Goal: Find specific page/section: Find specific page/section

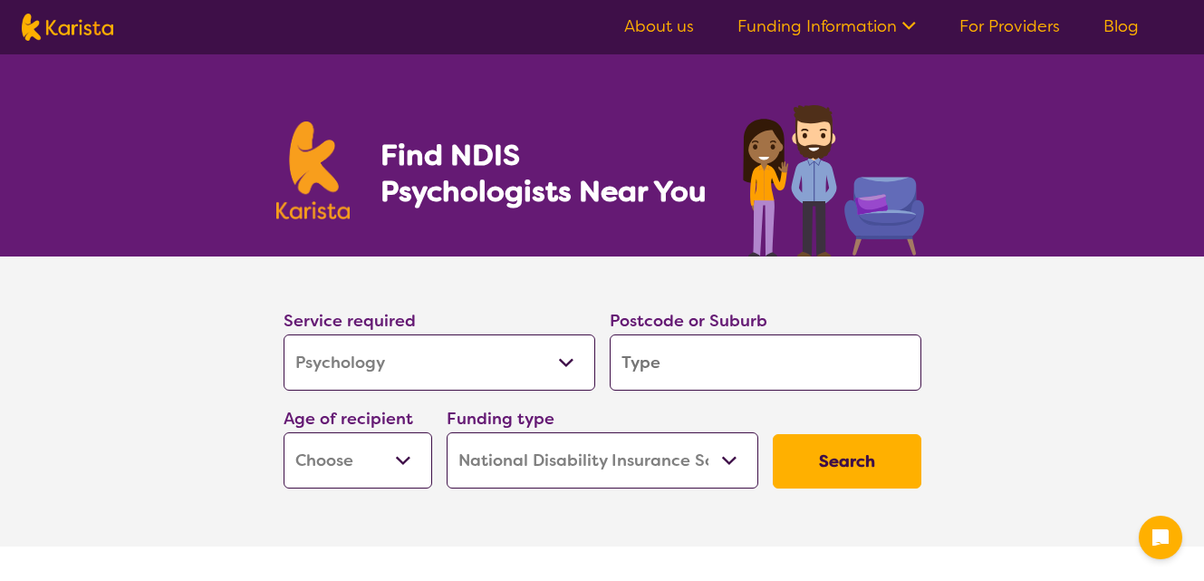
select select "Psychology"
select select "NDIS"
select select "Psychology"
select select "NDIS"
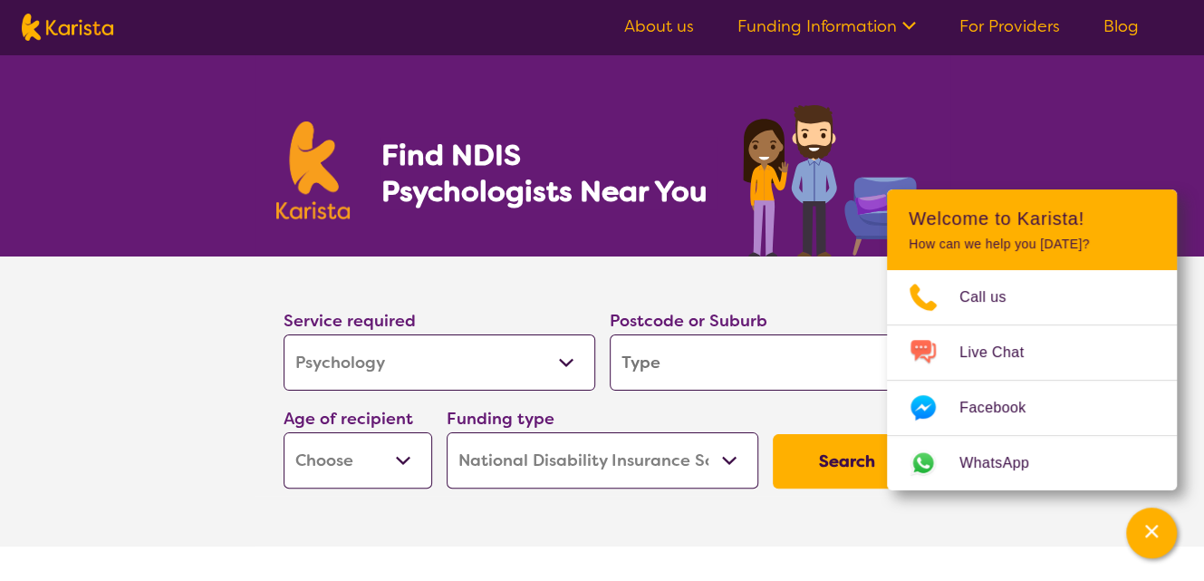
click at [659, 363] on input "search" at bounding box center [766, 362] width 312 height 56
type input "2"
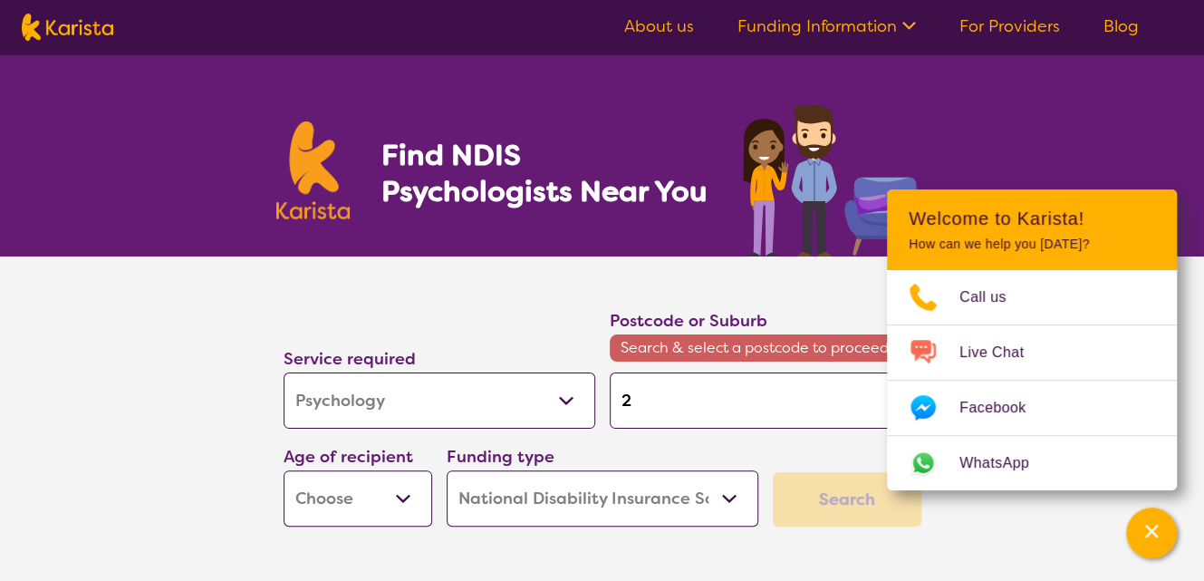
type input "21"
type input "217"
type input "2170"
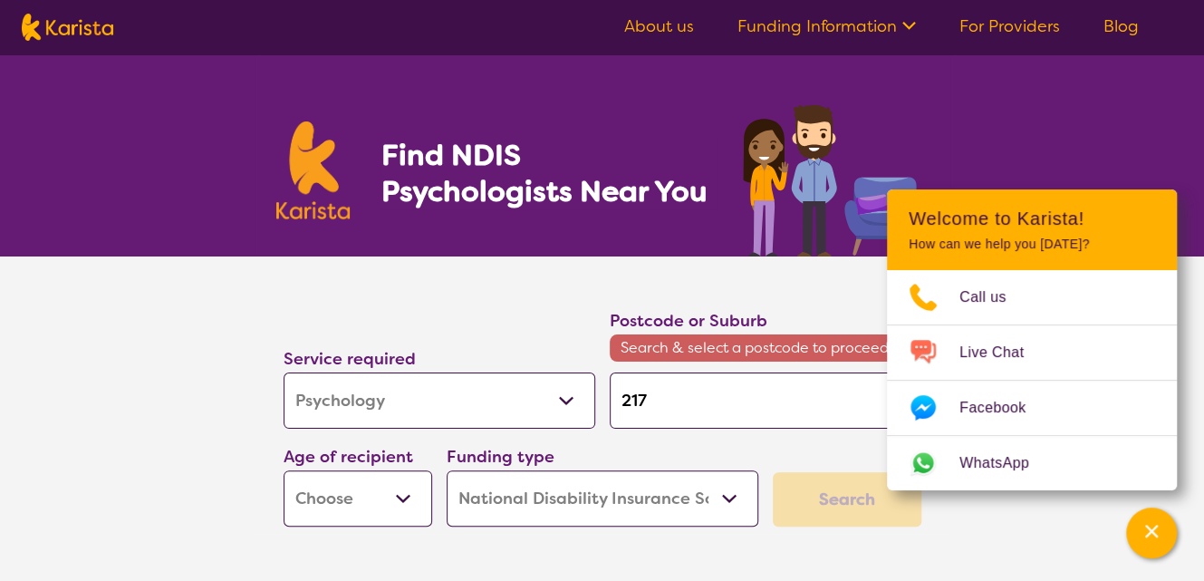
type input "2170"
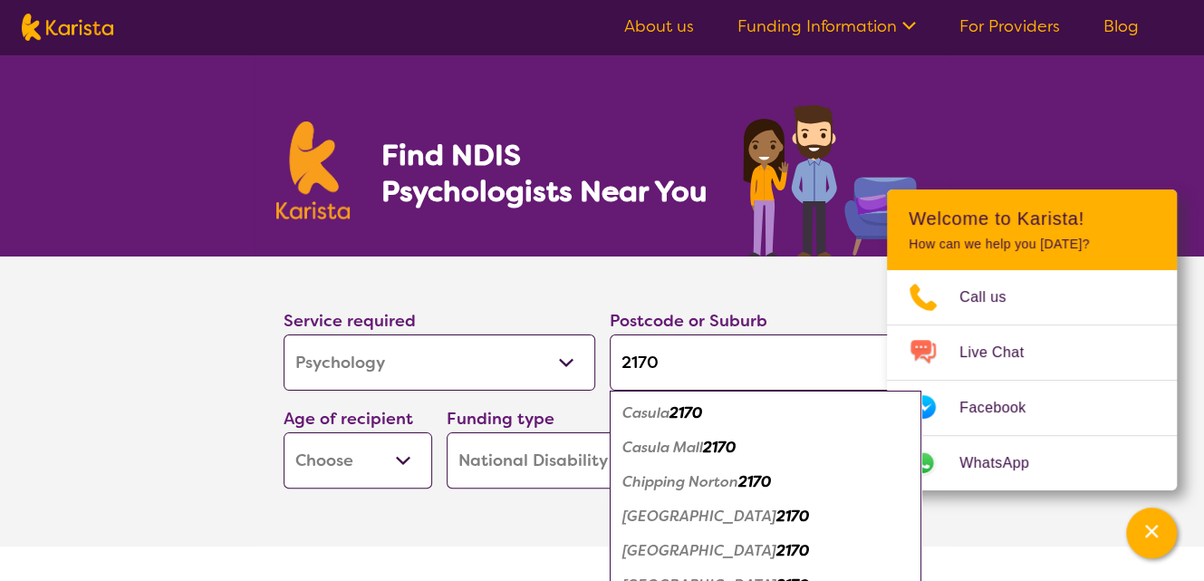
type input "2170"
click at [648, 554] on em "[GEOGRAPHIC_DATA]" at bounding box center [699, 550] width 154 height 19
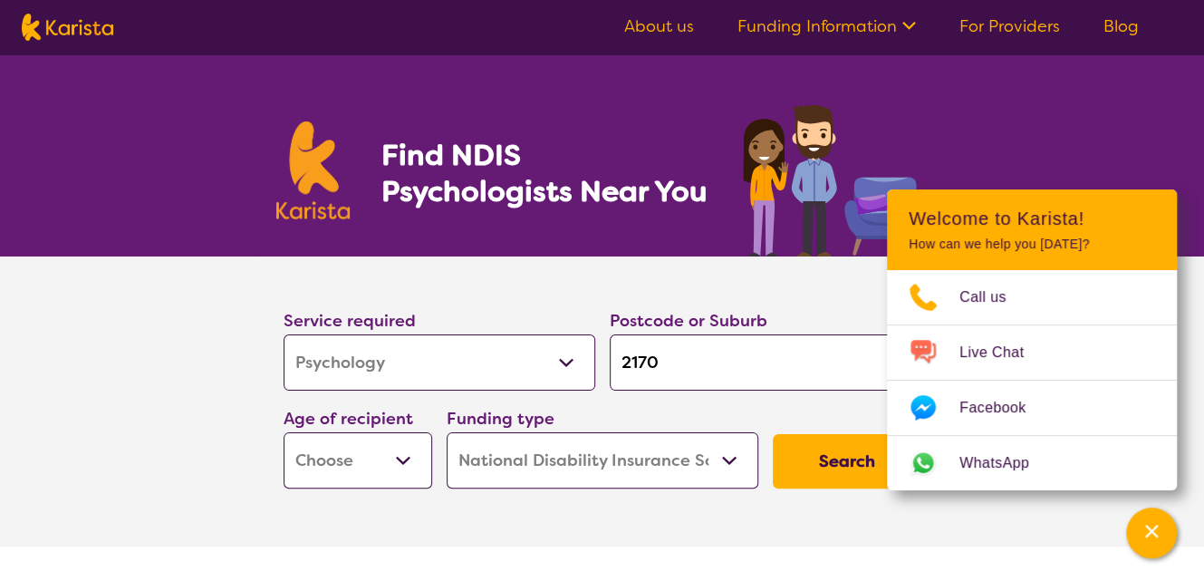
click at [406, 460] on select "Early Childhood - 0 to 9 Child - 10 to 11 Adolescent - 12 to 17 Adult - 18 to 6…" at bounding box center [357, 460] width 149 height 56
select select "AD"
click at [283, 432] on select "Early Childhood - 0 to 9 Child - 10 to 11 Adolescent - 12 to 17 Adult - 18 to 6…" at bounding box center [357, 460] width 149 height 56
select select "AD"
click at [722, 462] on select "Home Care Package (HCP) National Disability Insurance Scheme (NDIS) I don't know" at bounding box center [602, 460] width 312 height 56
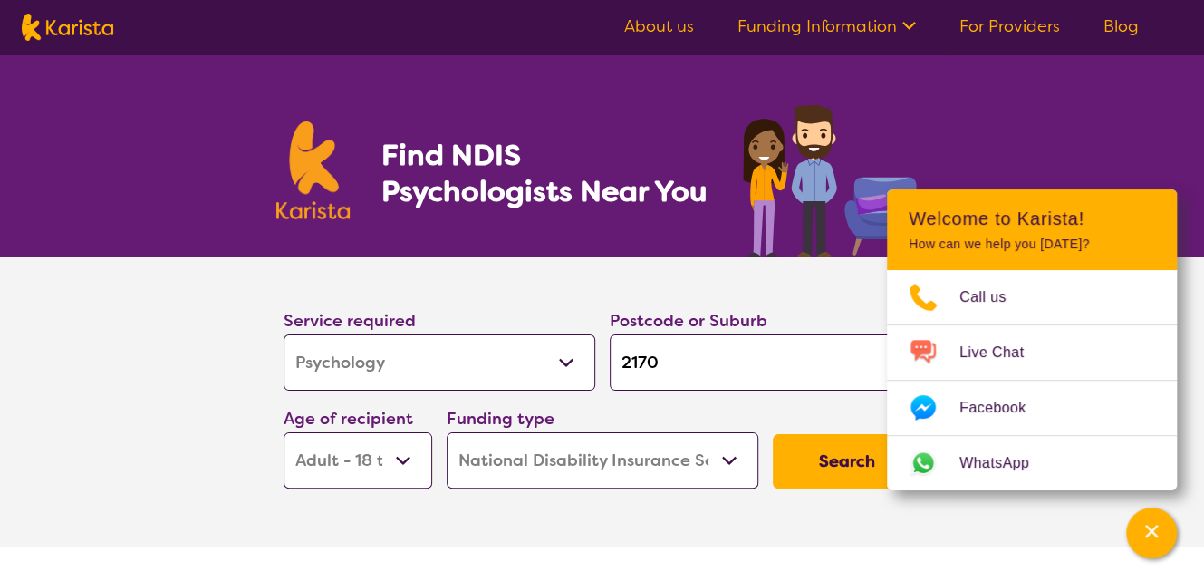
click at [446, 432] on select "Home Care Package (HCP) National Disability Insurance Scheme (NDIS) I don't know" at bounding box center [602, 460] width 312 height 56
click at [830, 460] on button "Search" at bounding box center [847, 461] width 149 height 54
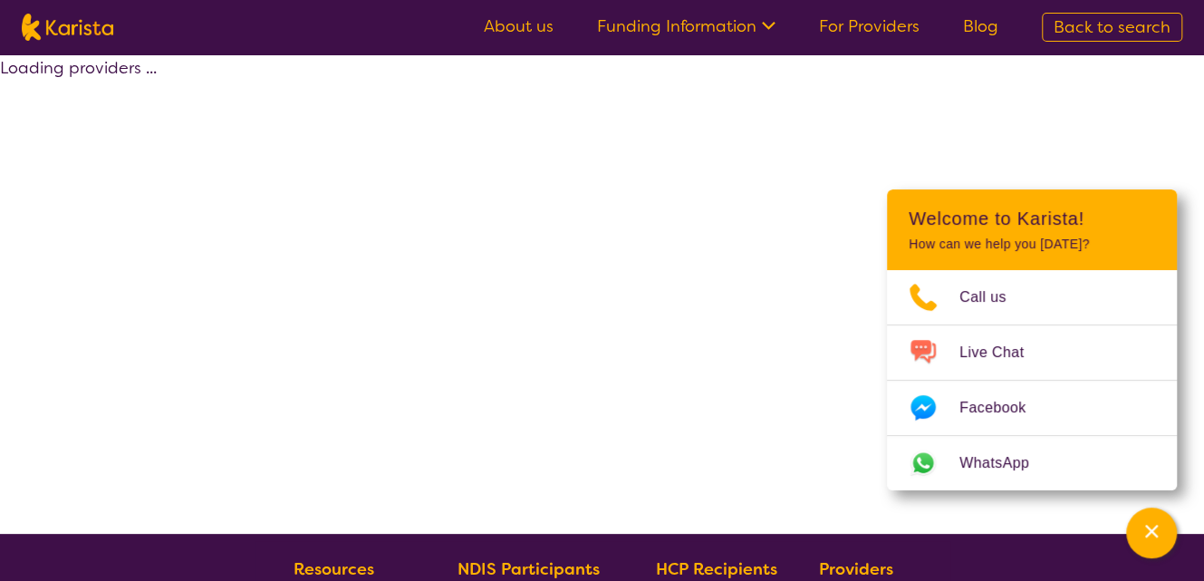
select select "by_score"
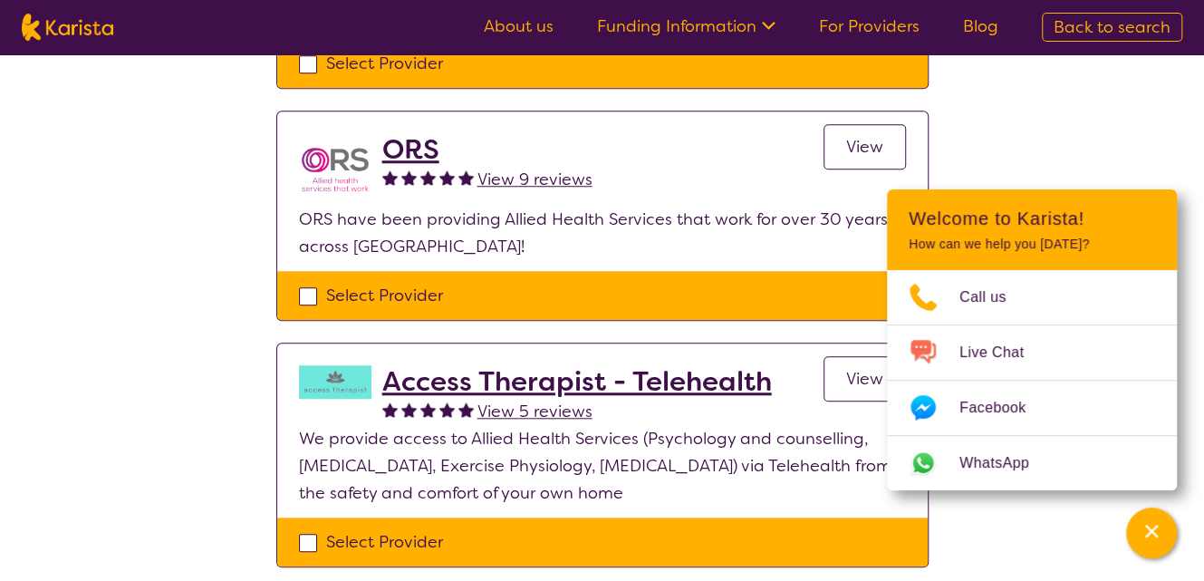
scroll to position [725, 0]
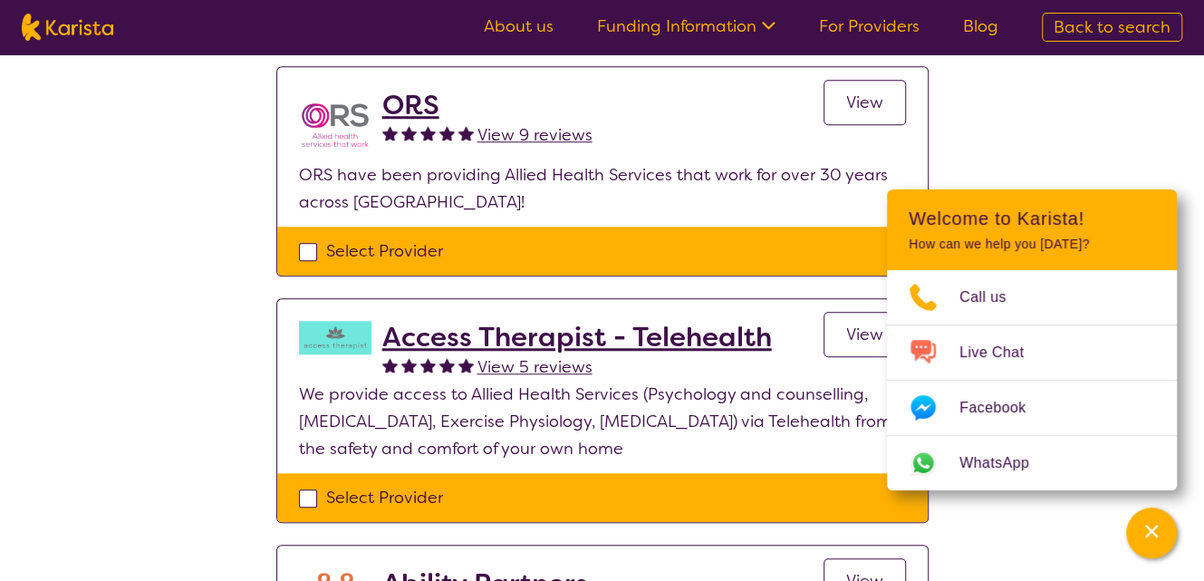
click at [309, 491] on div "Select Provider" at bounding box center [602, 497] width 607 height 27
checkbox input "true"
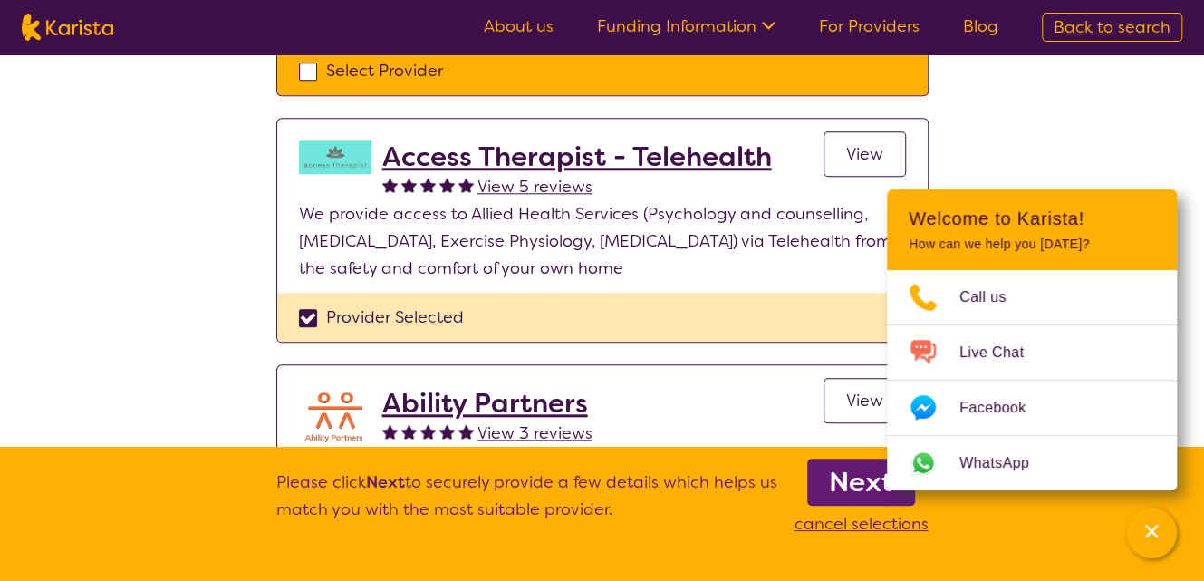
scroll to position [906, 0]
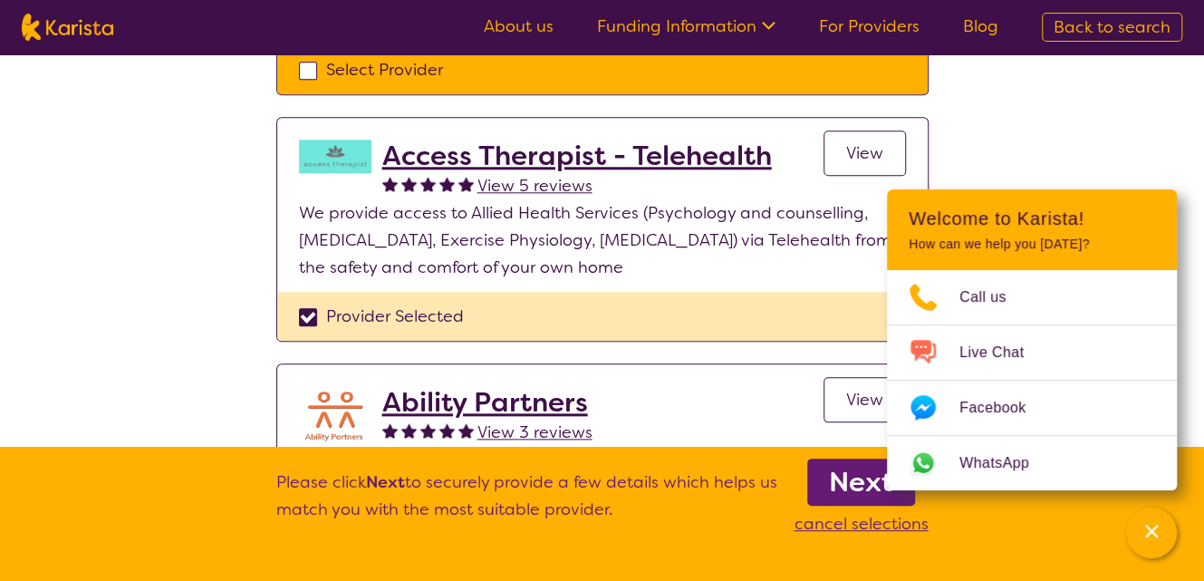
click at [866, 145] on span "View" at bounding box center [864, 153] width 37 height 22
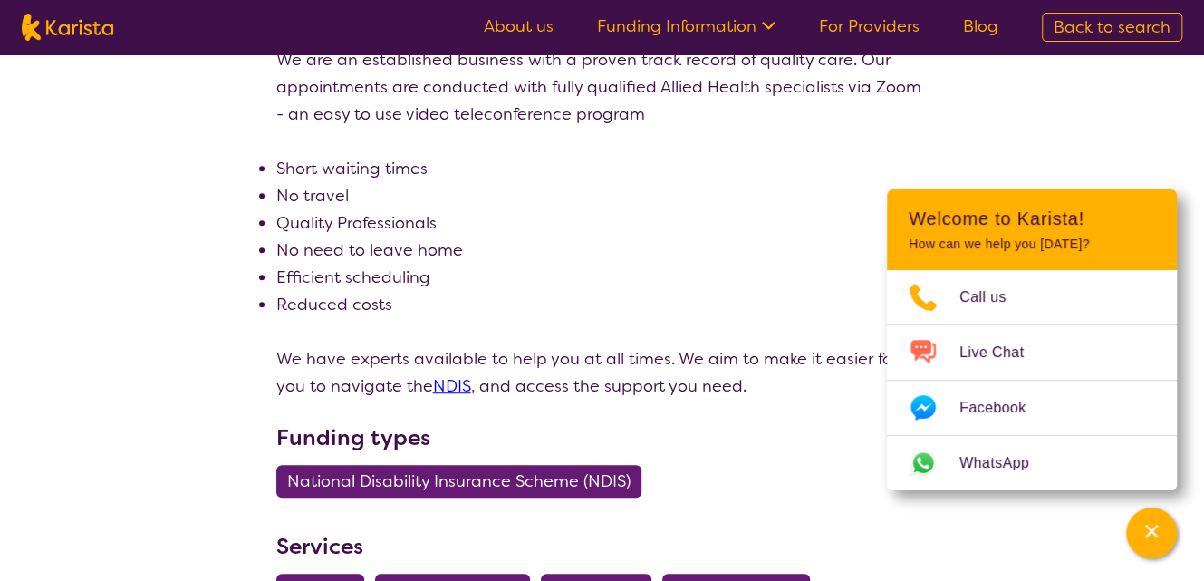
scroll to position [634, 0]
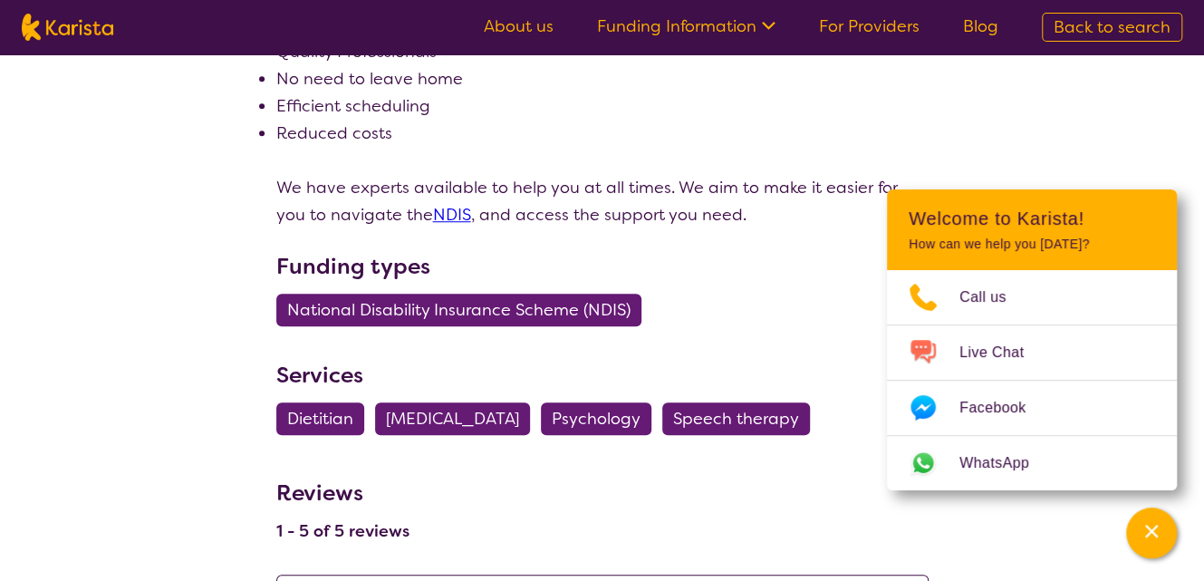
click at [639, 416] on span "Psychology" at bounding box center [596, 418] width 89 height 33
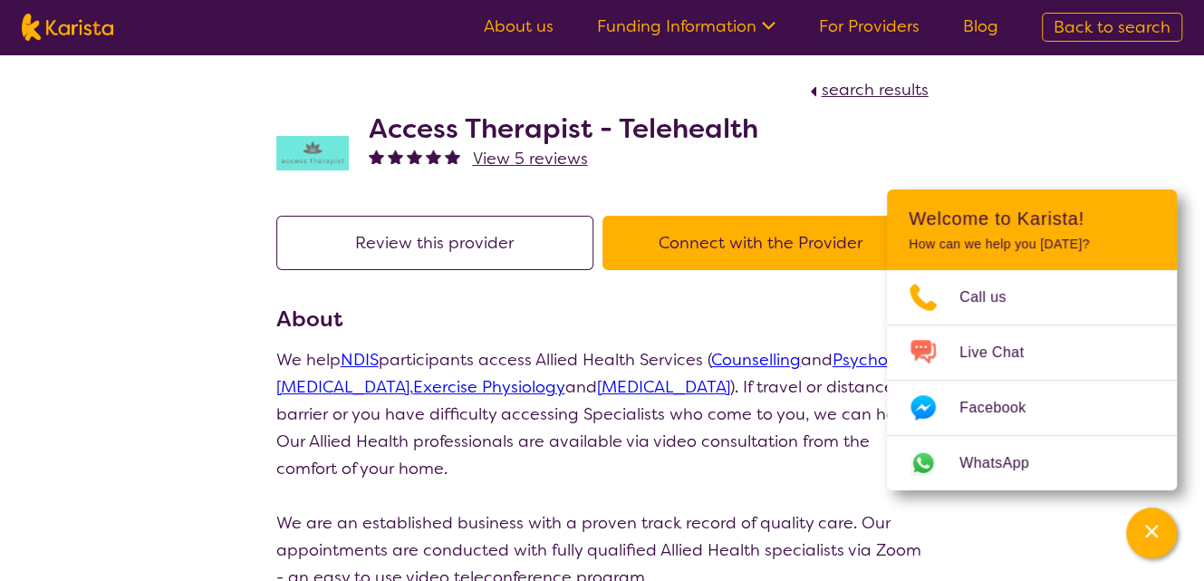
select select "Psychology"
select select "AD"
select select "NDIS"
select select "Psychology"
select select "AD"
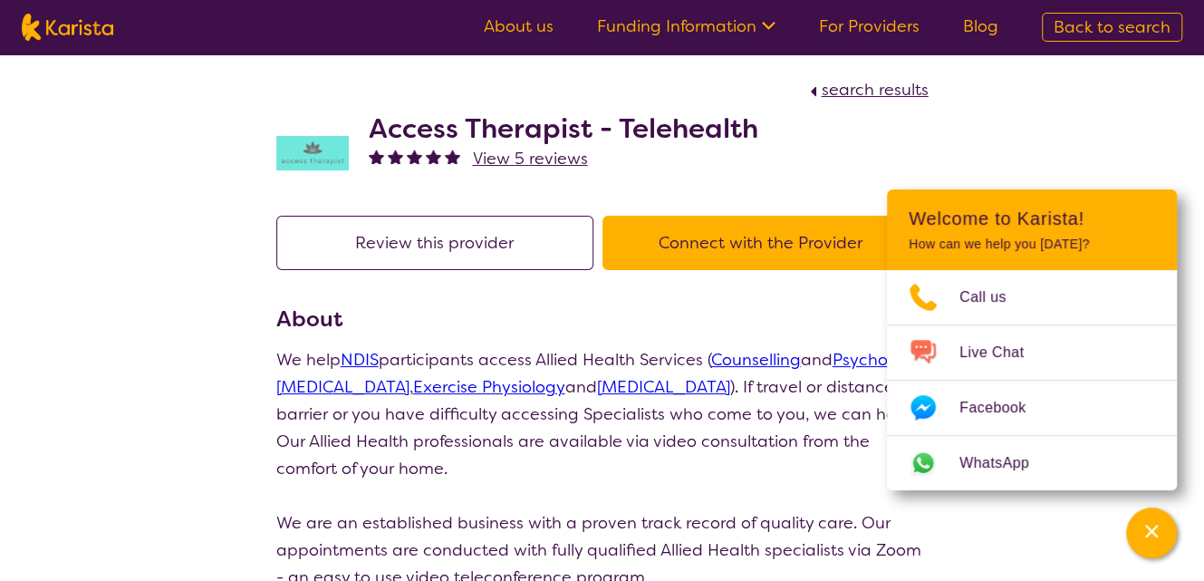
select select "NDIS"
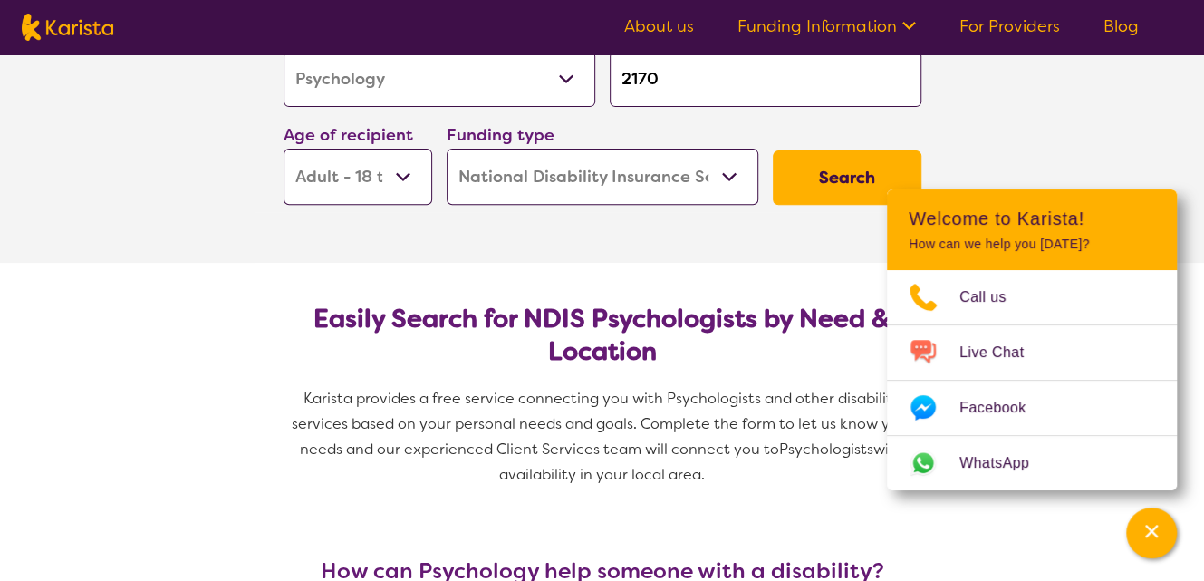
scroll to position [91, 0]
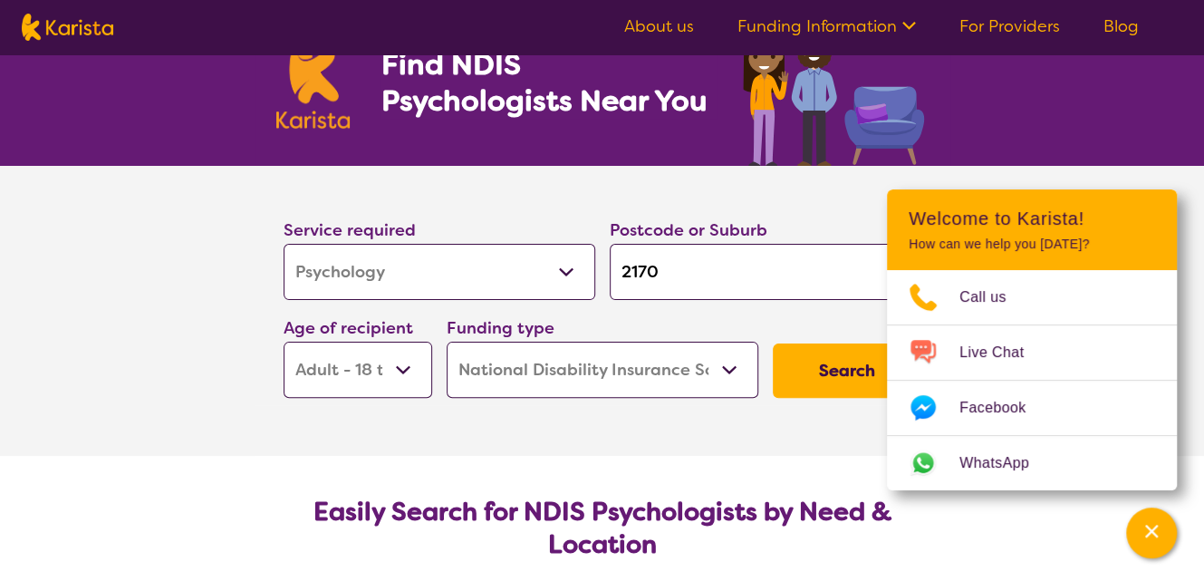
click at [840, 378] on button "Search" at bounding box center [847, 370] width 149 height 54
select select "by_score"
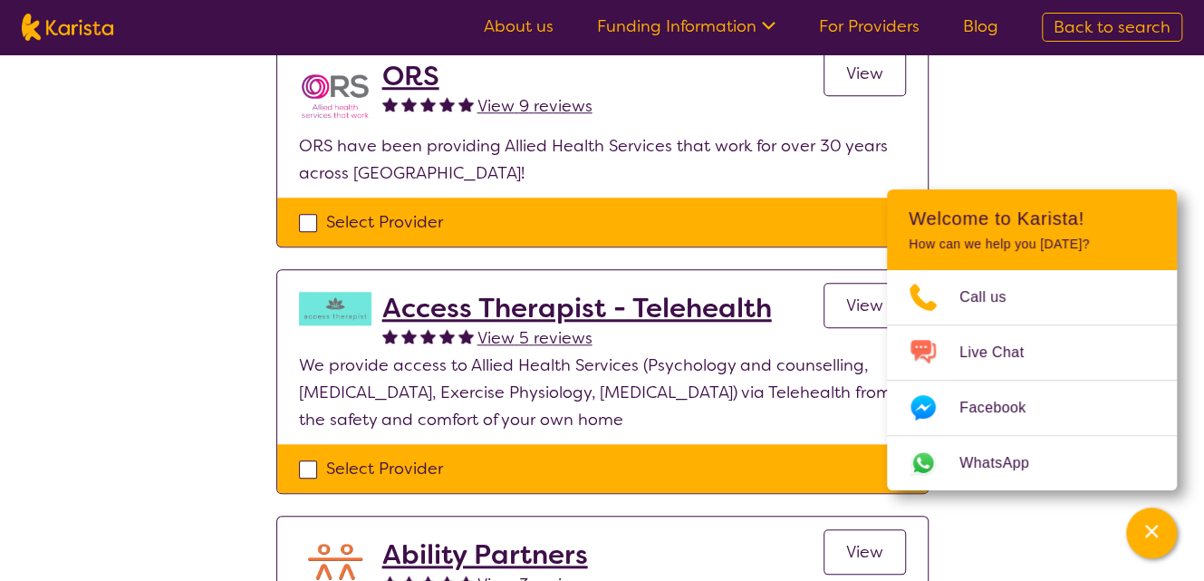
scroll to position [725, 0]
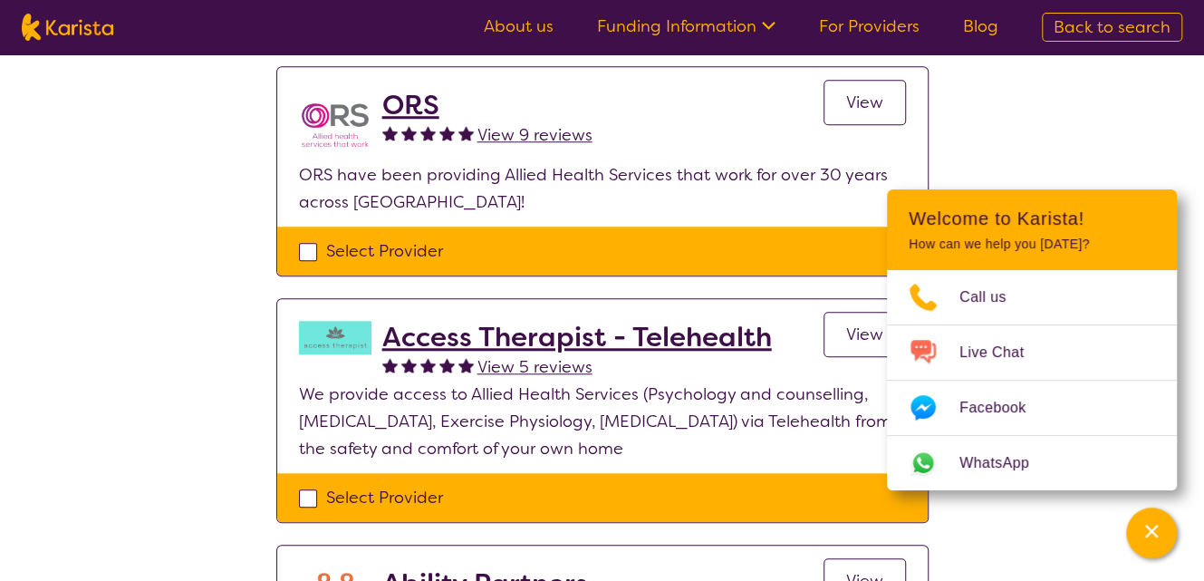
click at [571, 338] on h2 "Access Therapist - Telehealth" at bounding box center [576, 337] width 389 height 33
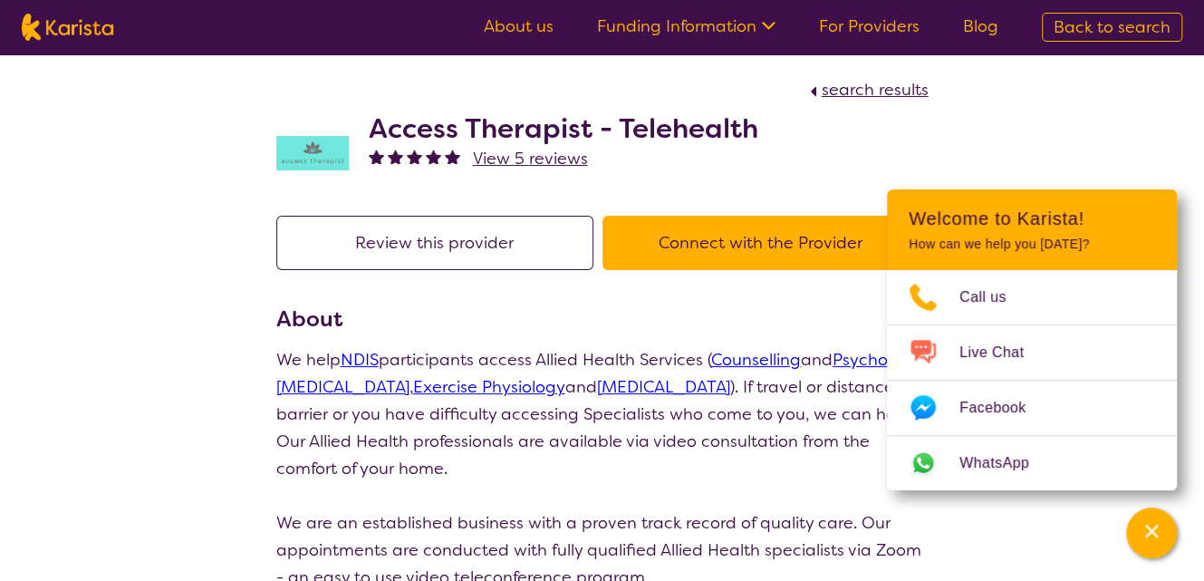
click at [752, 239] on button "Connect with the Provider" at bounding box center [760, 243] width 317 height 54
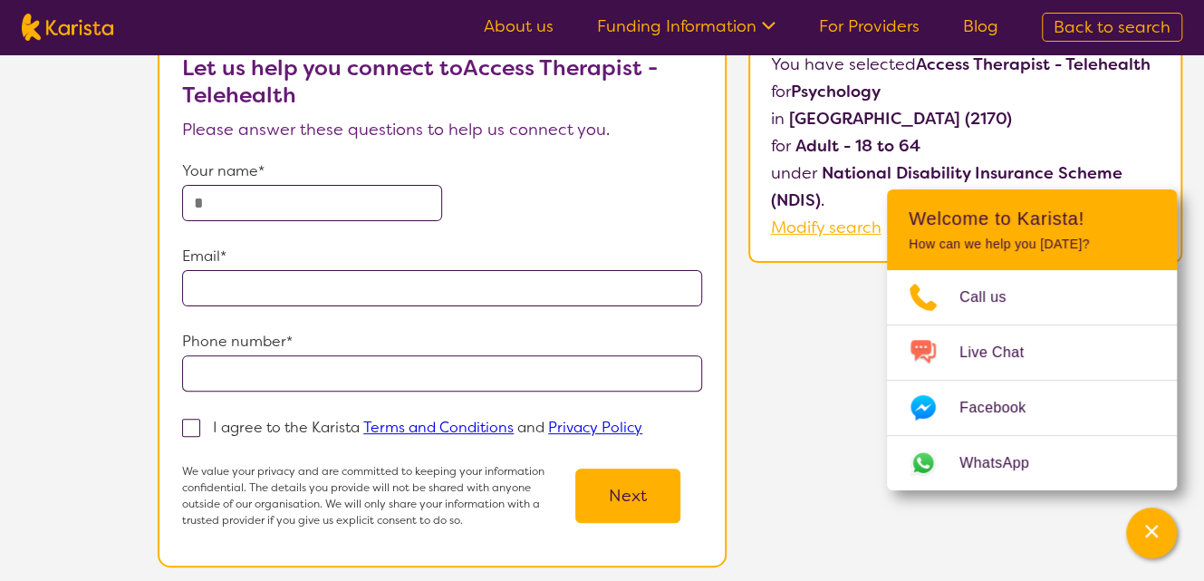
scroll to position [181, 0]
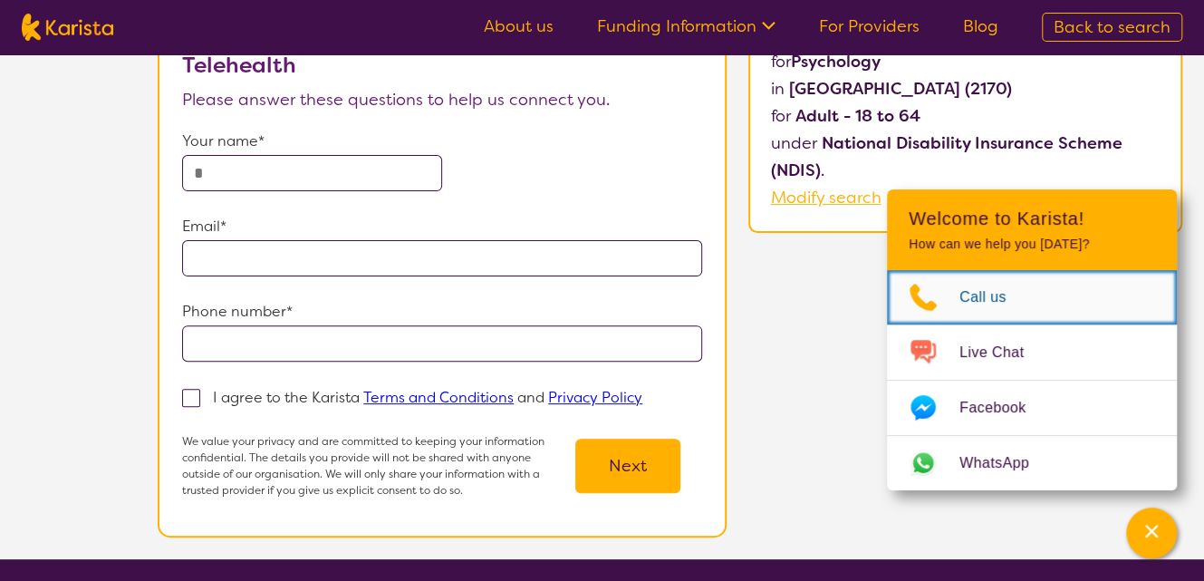
click at [974, 296] on span "Call us" at bounding box center [993, 296] width 69 height 27
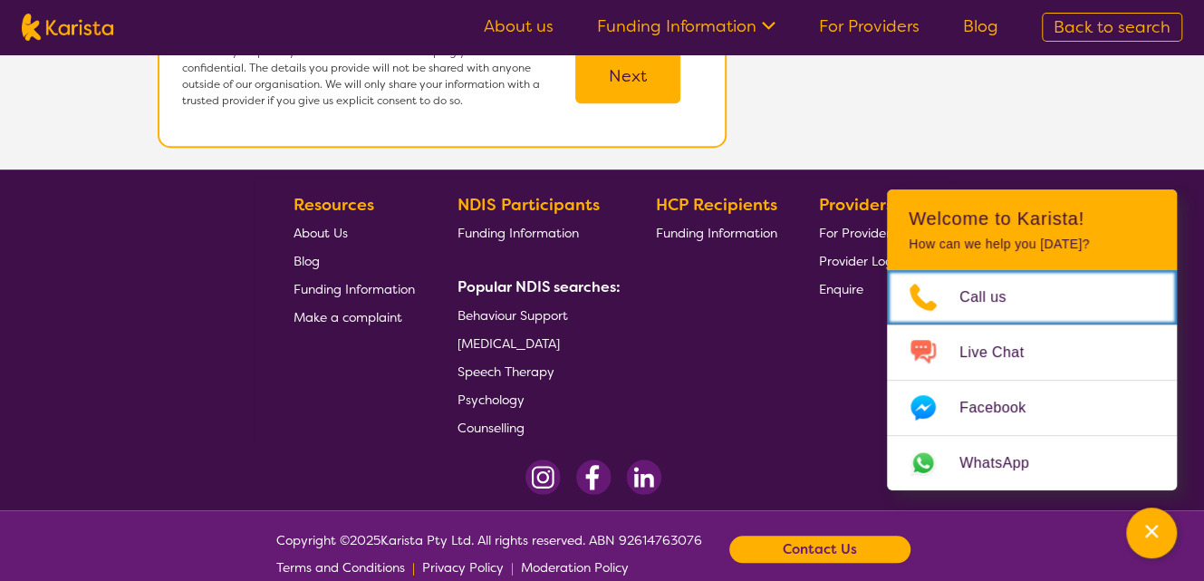
scroll to position [596, 0]
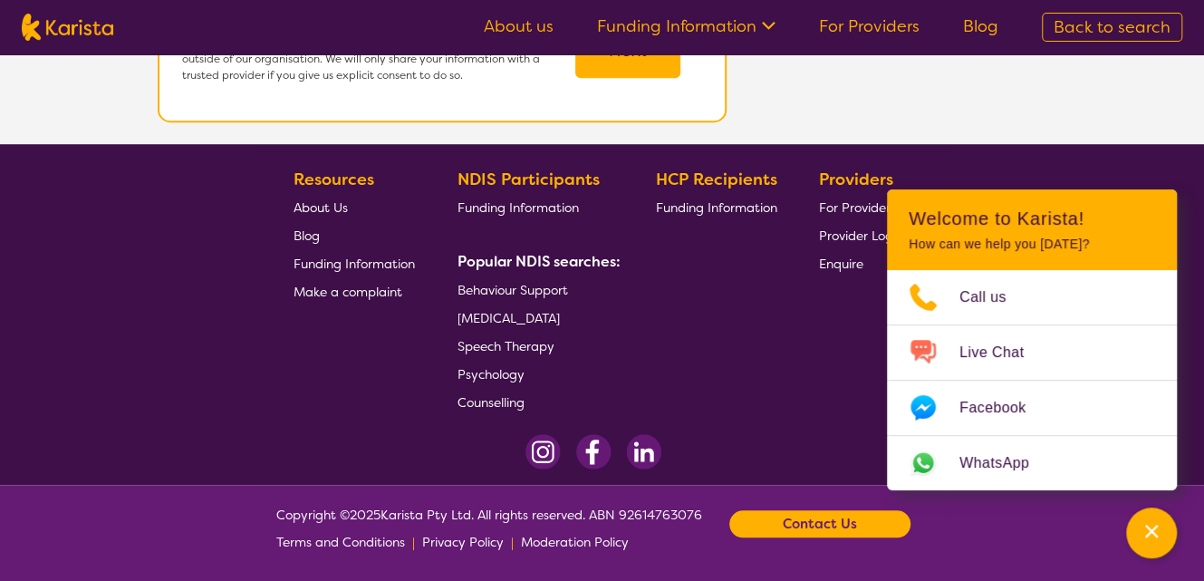
click at [487, 373] on span "Psychology" at bounding box center [490, 374] width 67 height 16
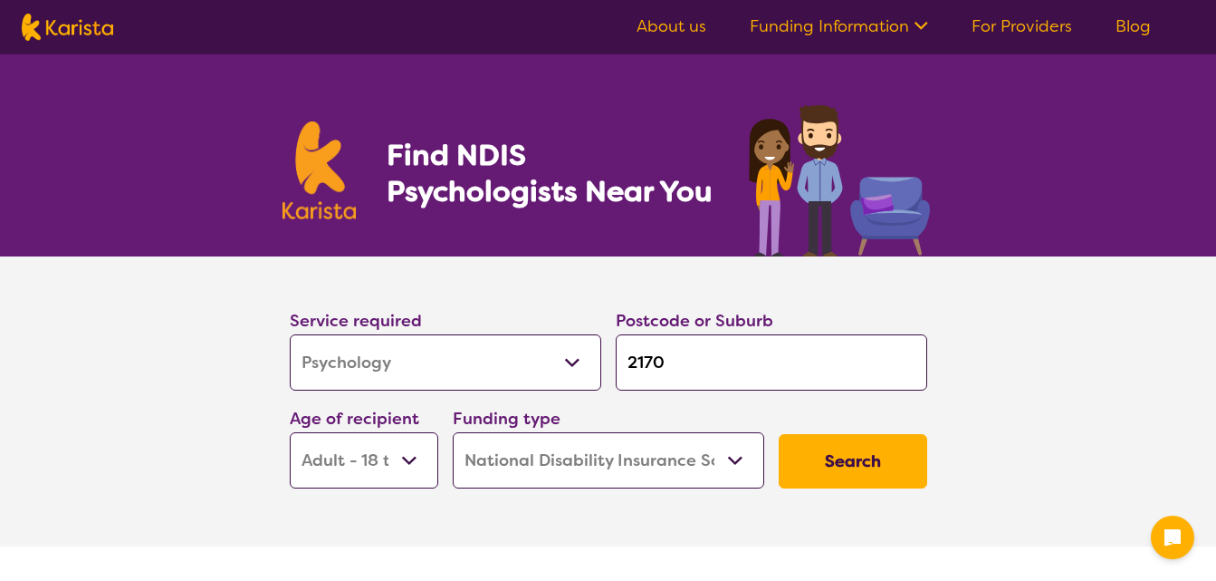
select select "Psychology"
select select "AD"
select select "NDIS"
select select "Psychology"
select select "AD"
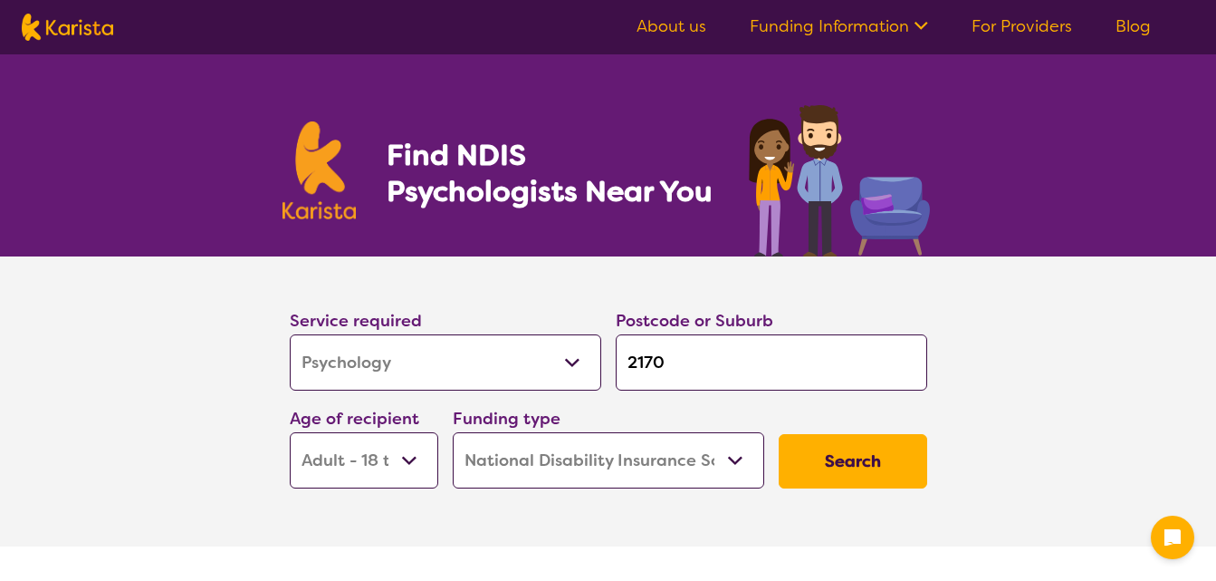
select select "NDIS"
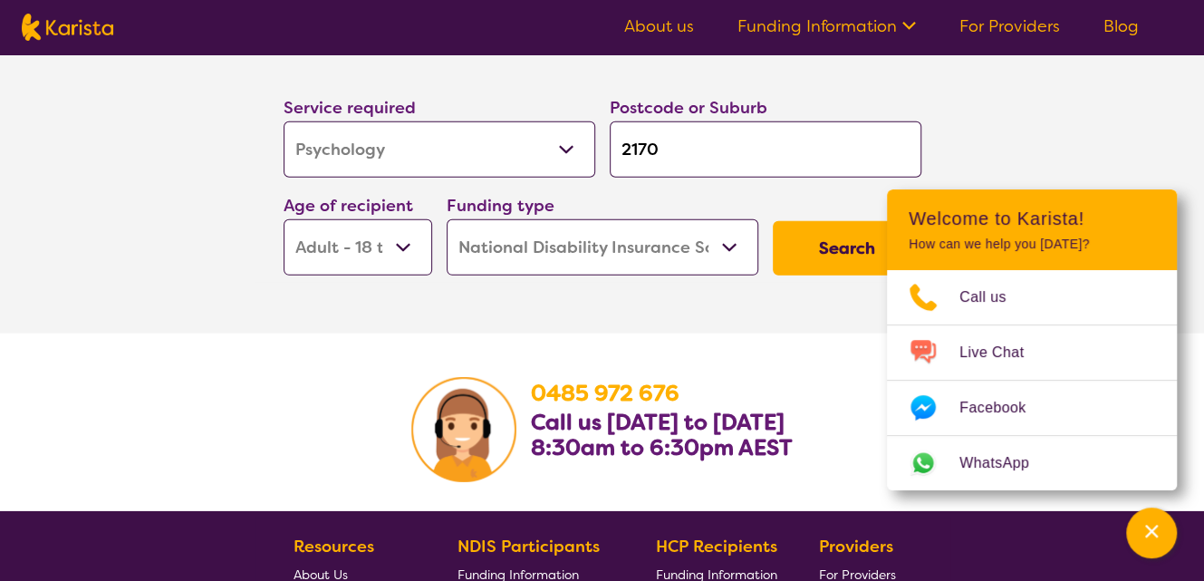
scroll to position [2717, 0]
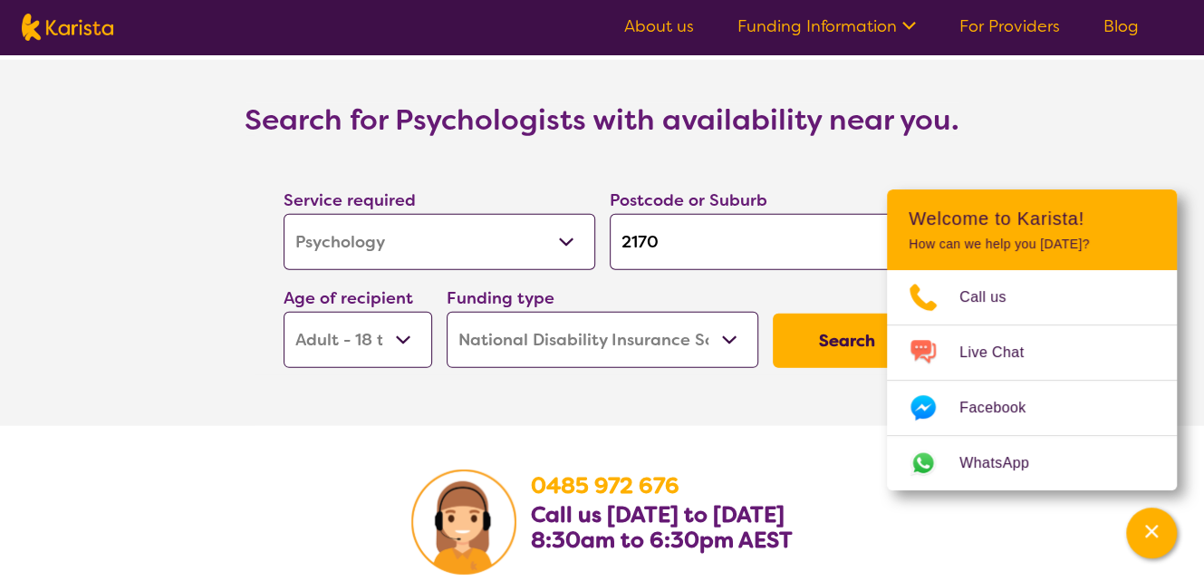
click at [813, 321] on button "Search" at bounding box center [847, 340] width 149 height 54
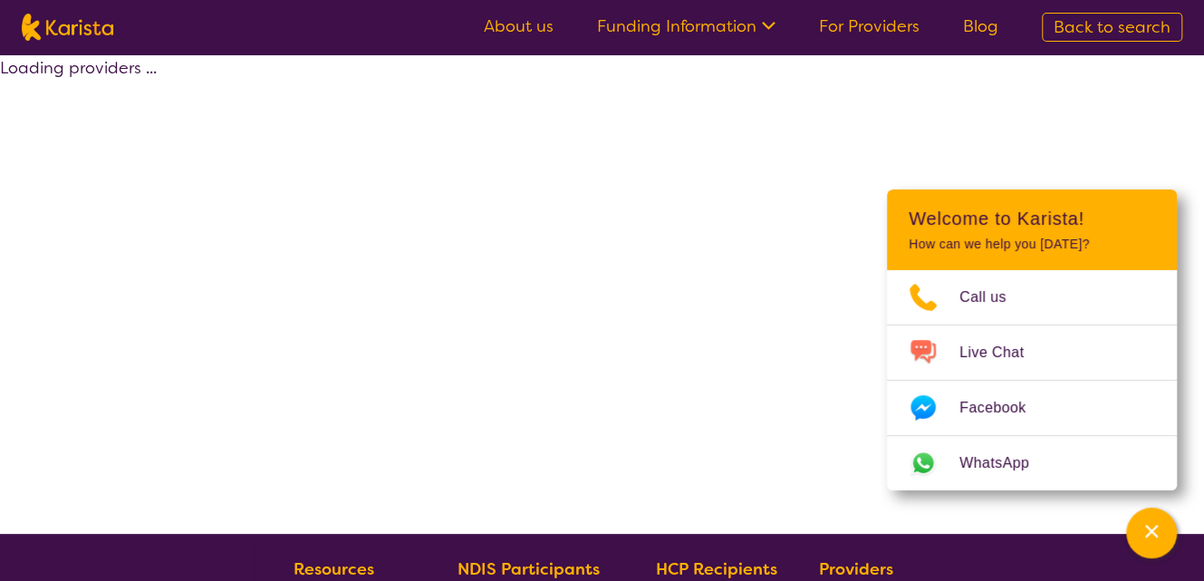
select select "by_score"
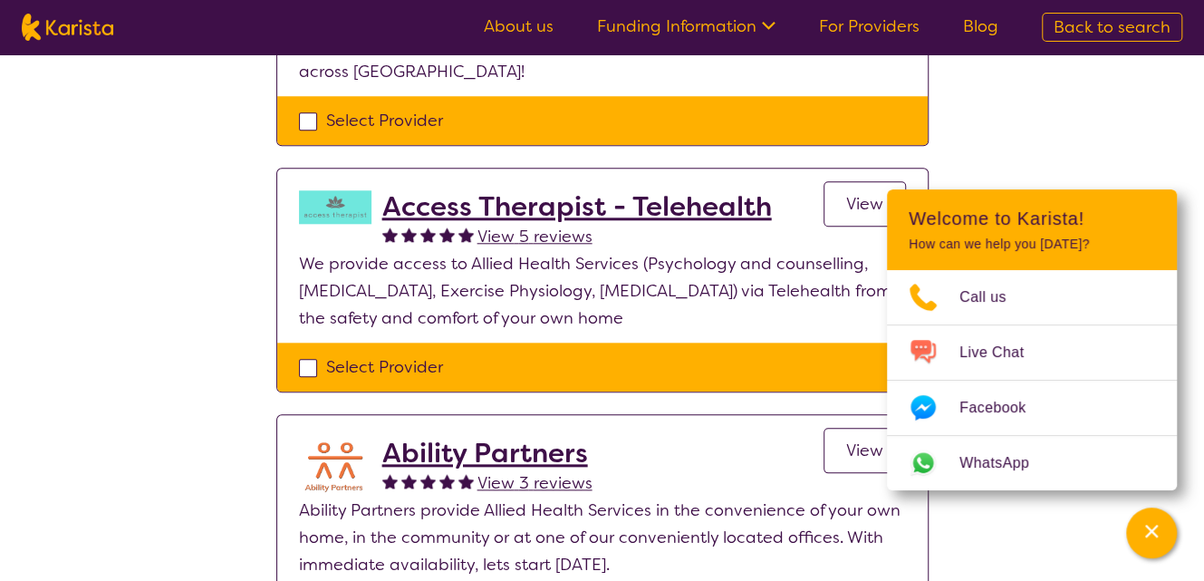
scroll to position [815, 0]
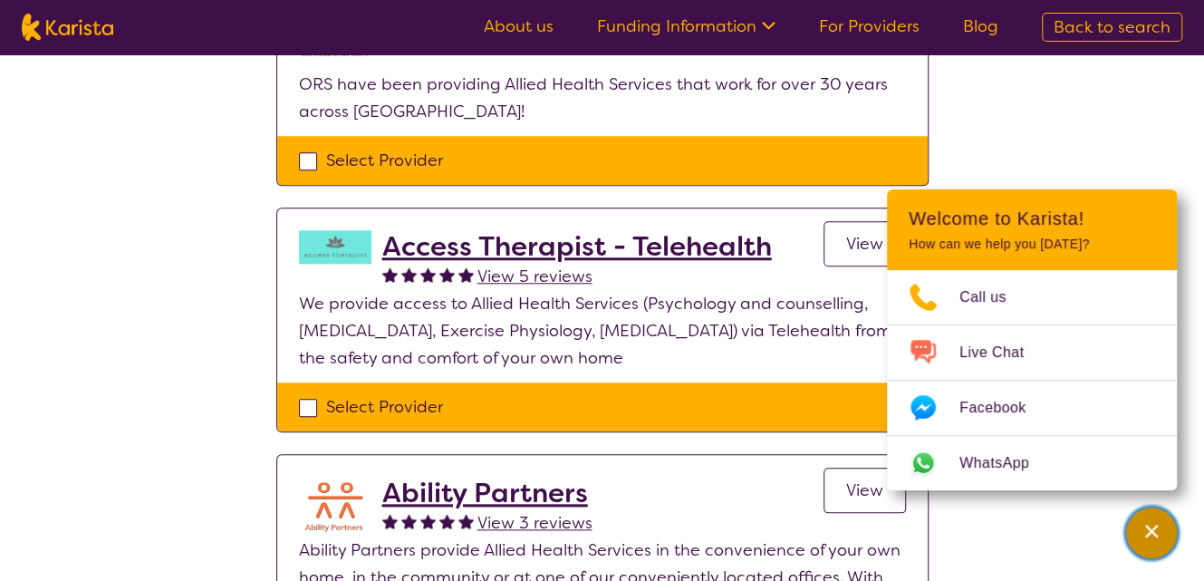
click at [1148, 533] on icon "Channel Menu" at bounding box center [1151, 530] width 13 height 13
